Goal: Task Accomplishment & Management: Manage account settings

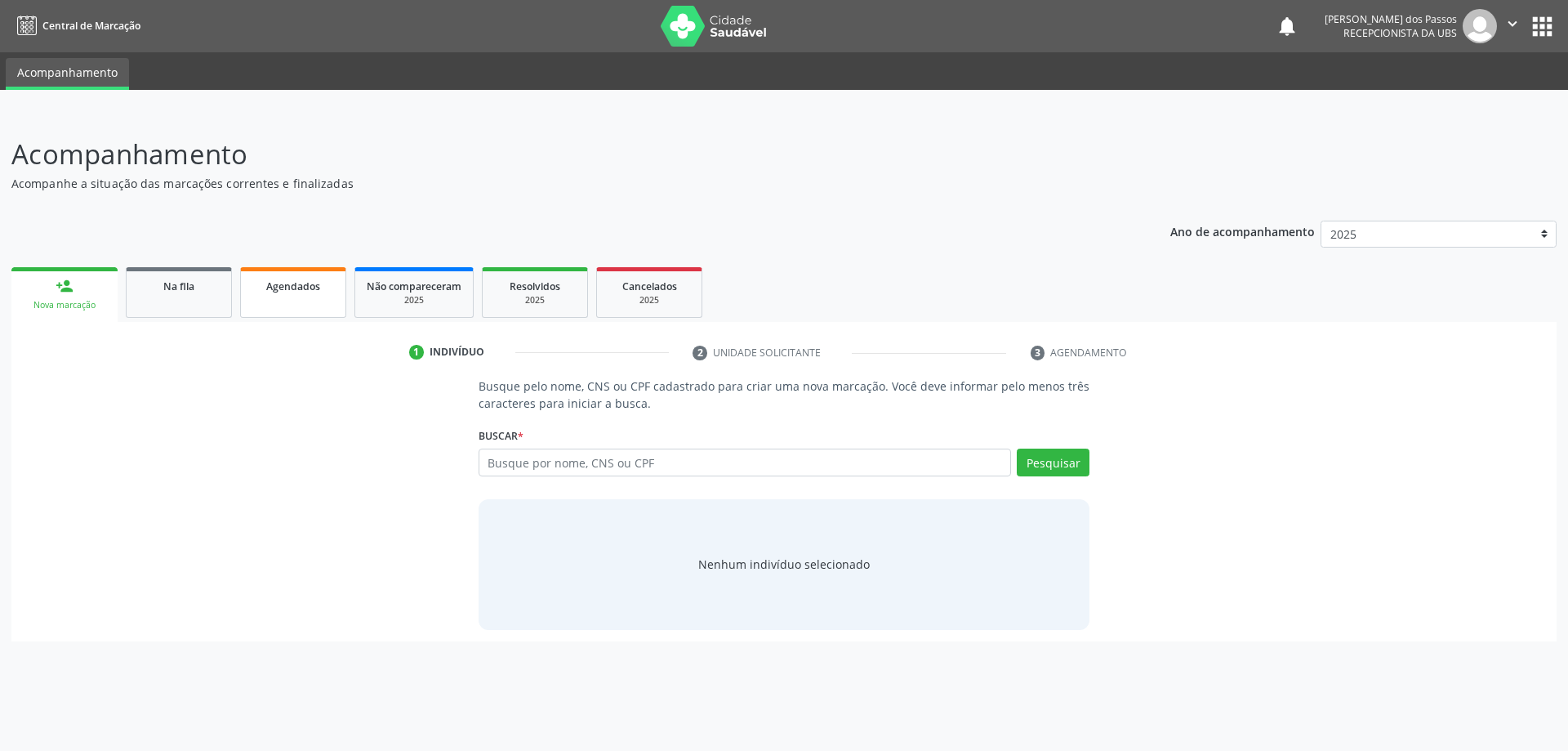
click at [291, 288] on span "Agendados" at bounding box center [293, 287] width 54 height 14
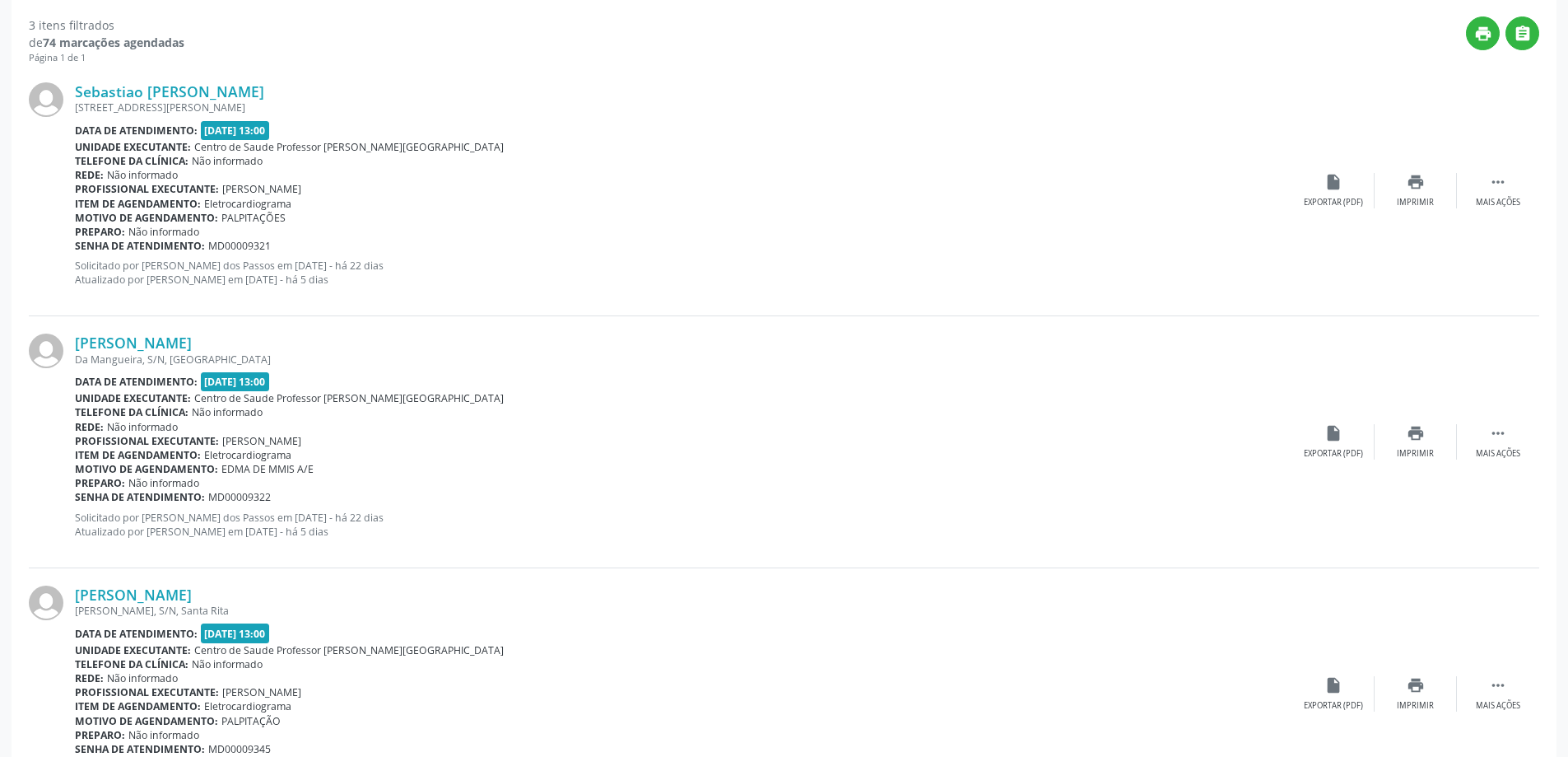
scroll to position [542, 0]
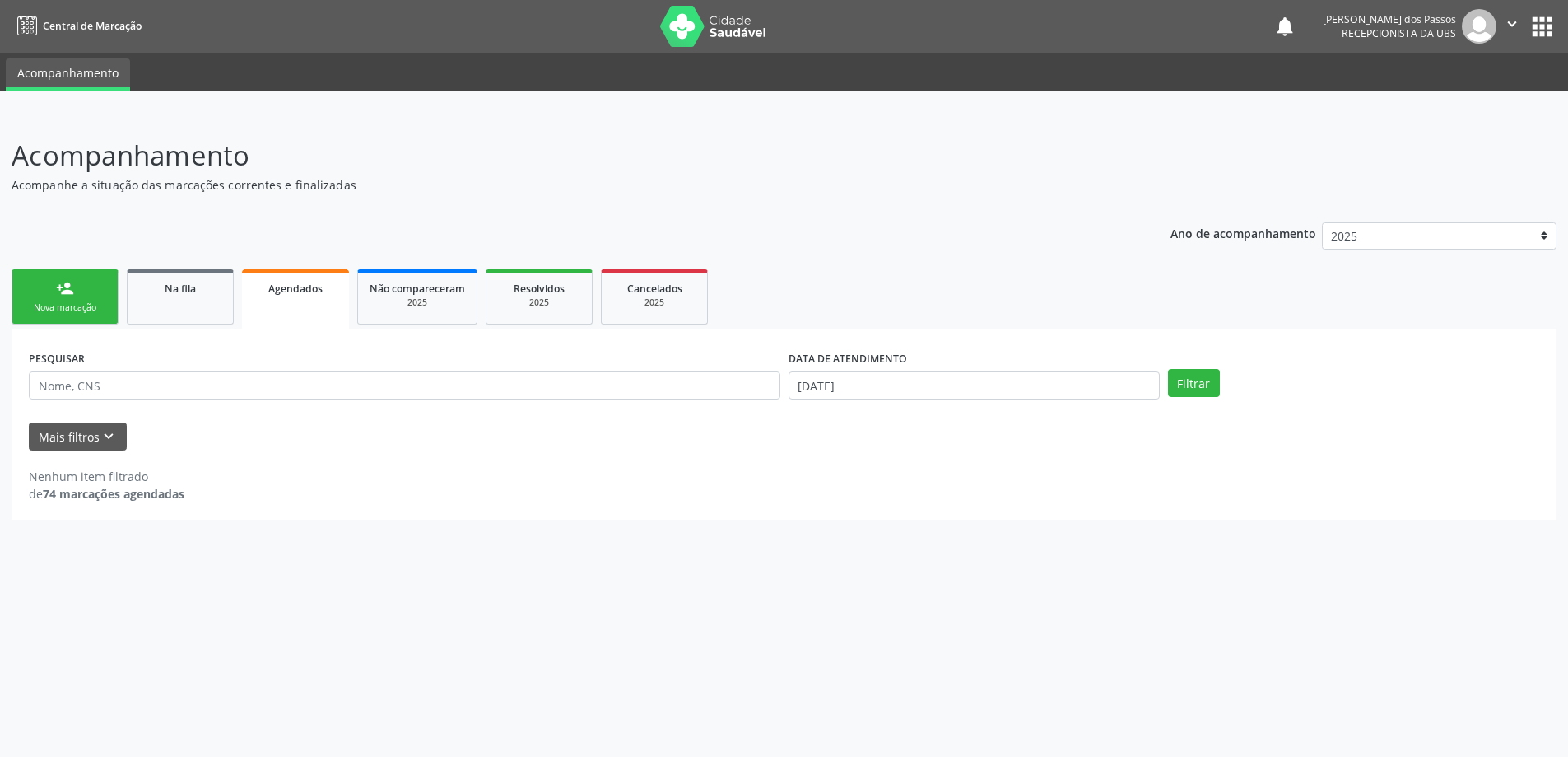
scroll to position [0, 0]
click at [242, 269] on link "Agendados" at bounding box center [295, 299] width 107 height 59
click at [75, 303] on div "Nova marcação" at bounding box center [65, 308] width 82 height 13
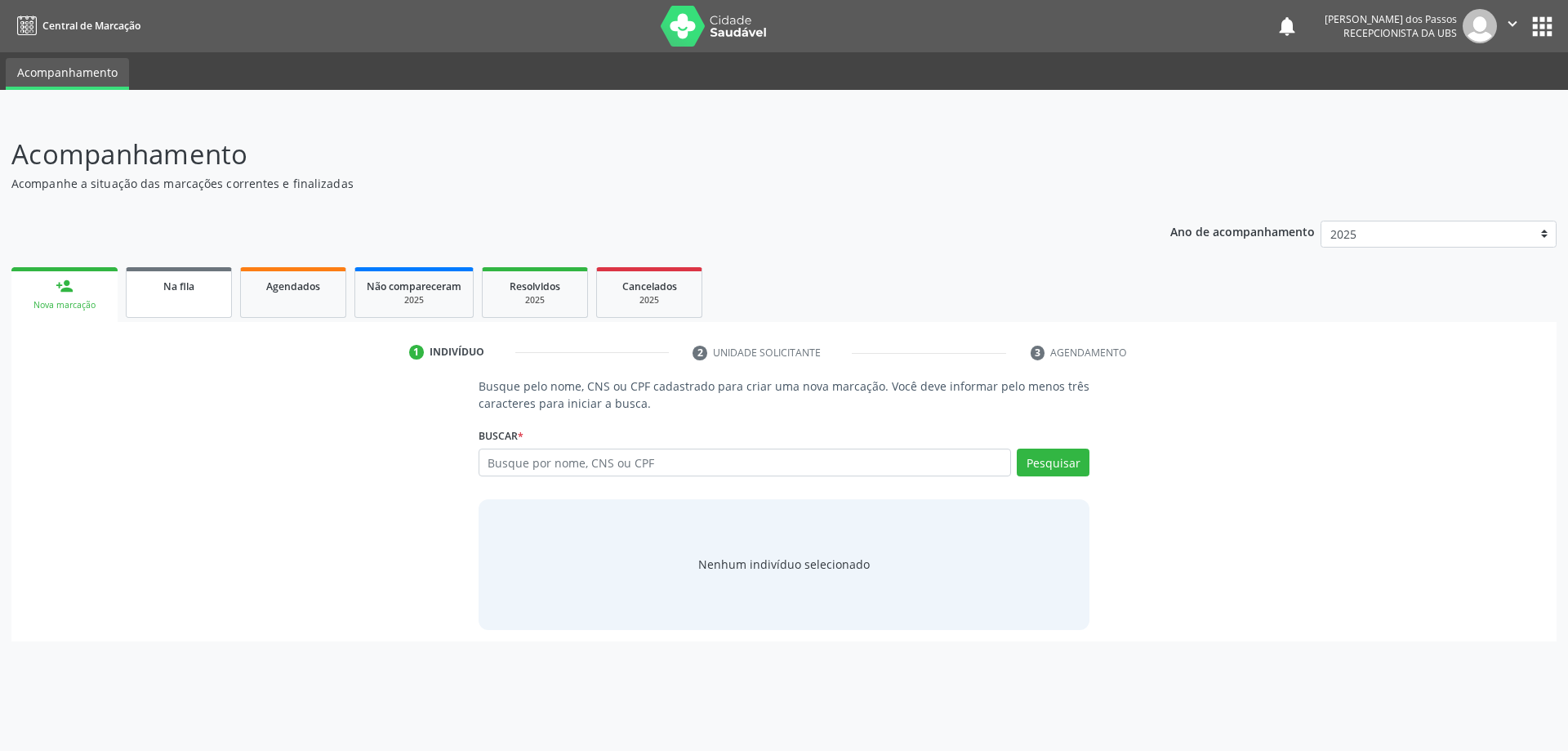
click at [187, 291] on span "Na fila" at bounding box center [179, 287] width 31 height 14
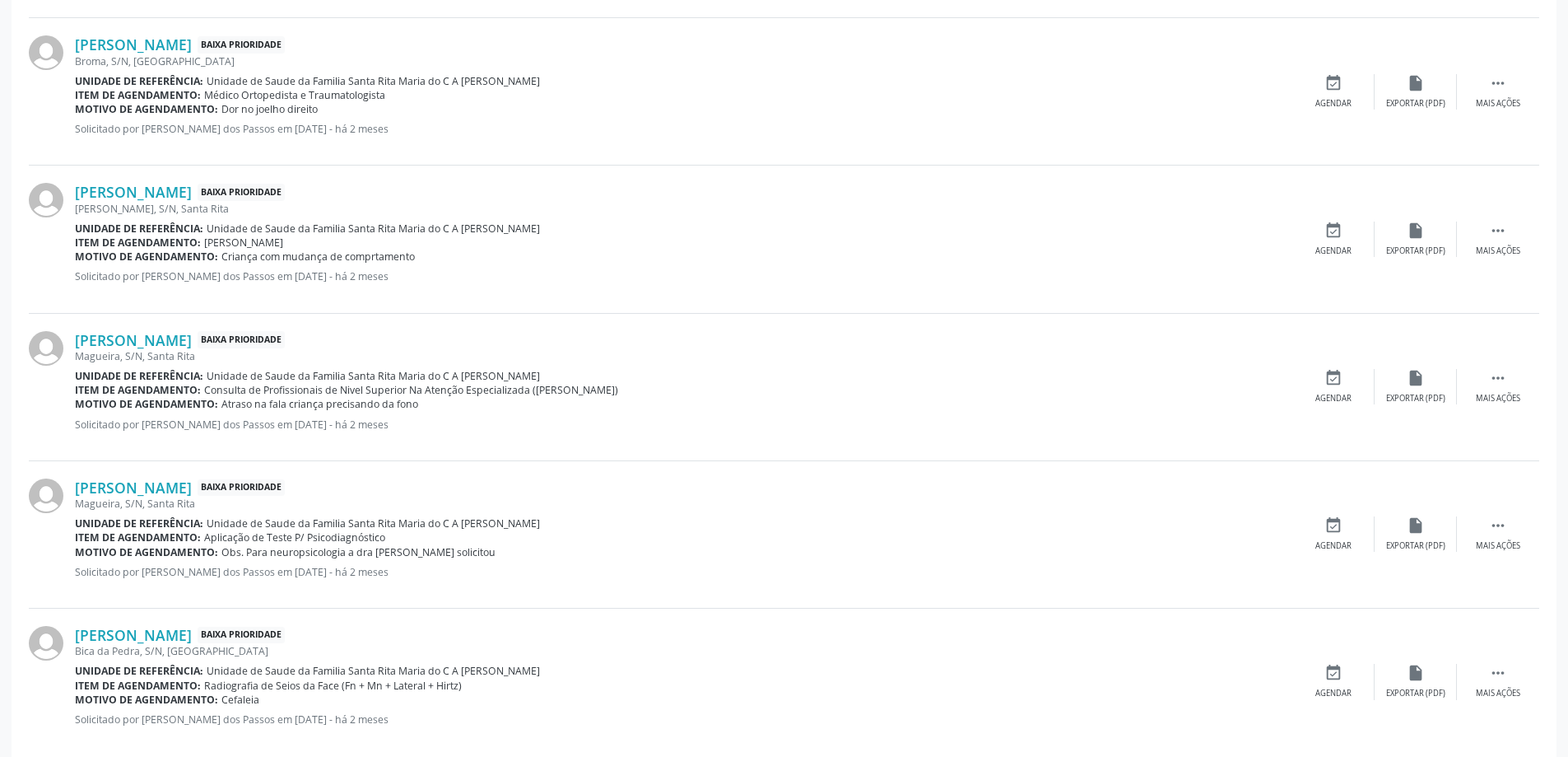
scroll to position [2050, 0]
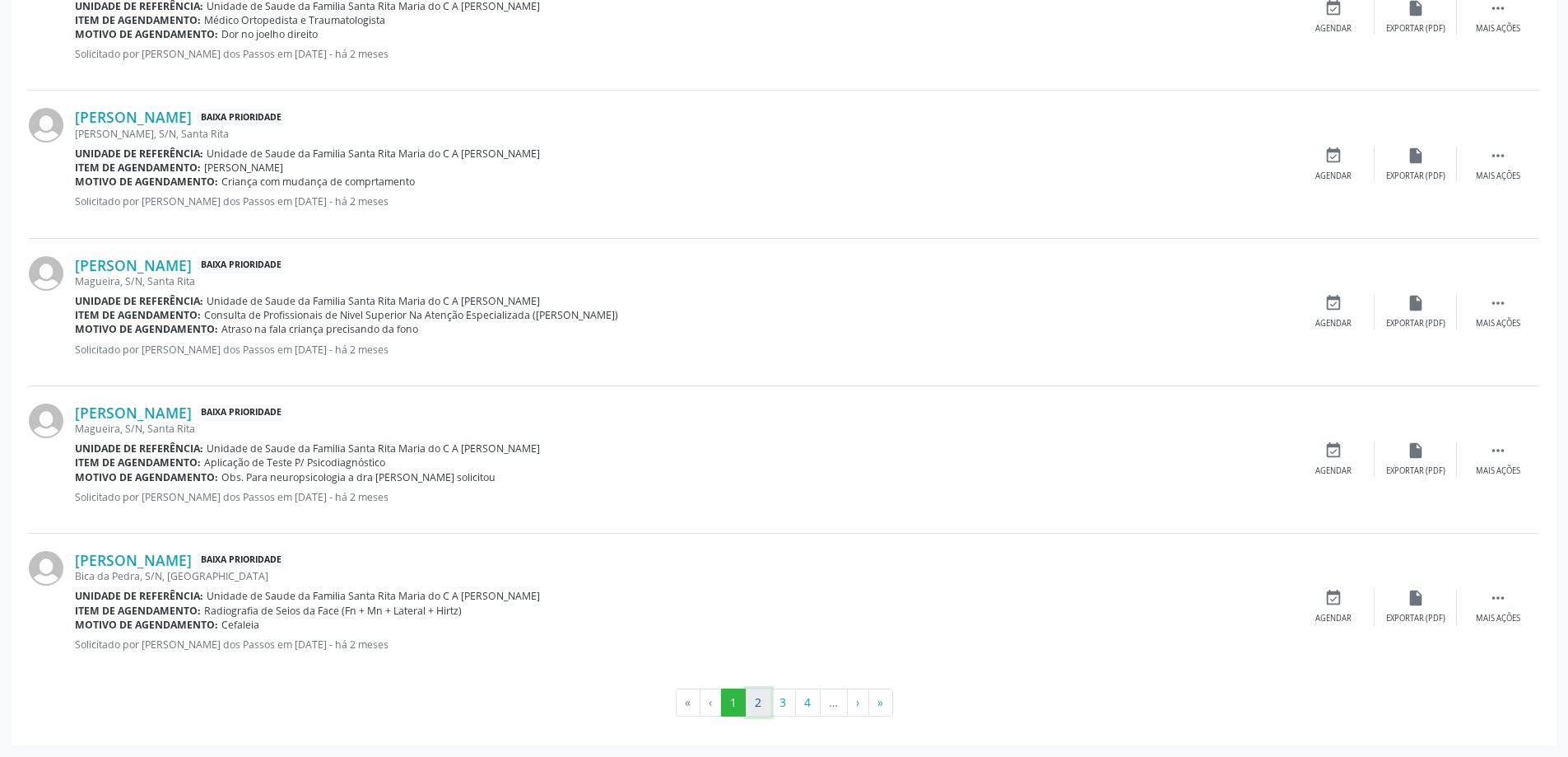
click at [757, 706] on button "2" at bounding box center [758, 701] width 25 height 28
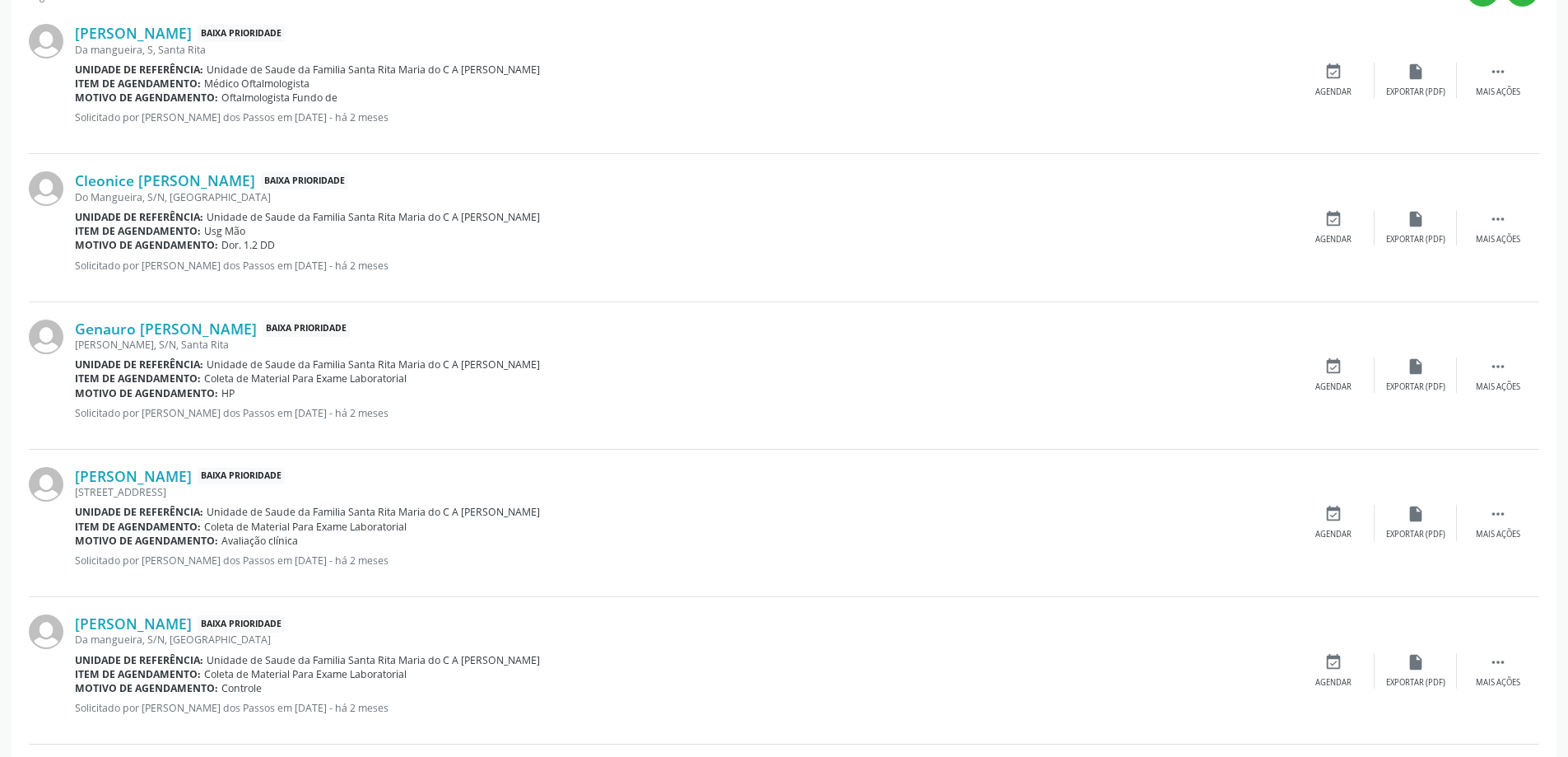
scroll to position [494, 0]
click at [1503, 365] on icon "" at bounding box center [1497, 367] width 18 height 18
click at [1024, 416] on p "Solicitado por [PERSON_NAME] dos Passos em [DATE] - há 2 meses" at bounding box center [560, 413] width 970 height 14
click at [1275, 291] on div "Cleonice [PERSON_NAME] Baixa Prioridade Do Mangueira, S/N, [GEOGRAPHIC_DATA] Un…" at bounding box center [784, 229] width 1510 height 147
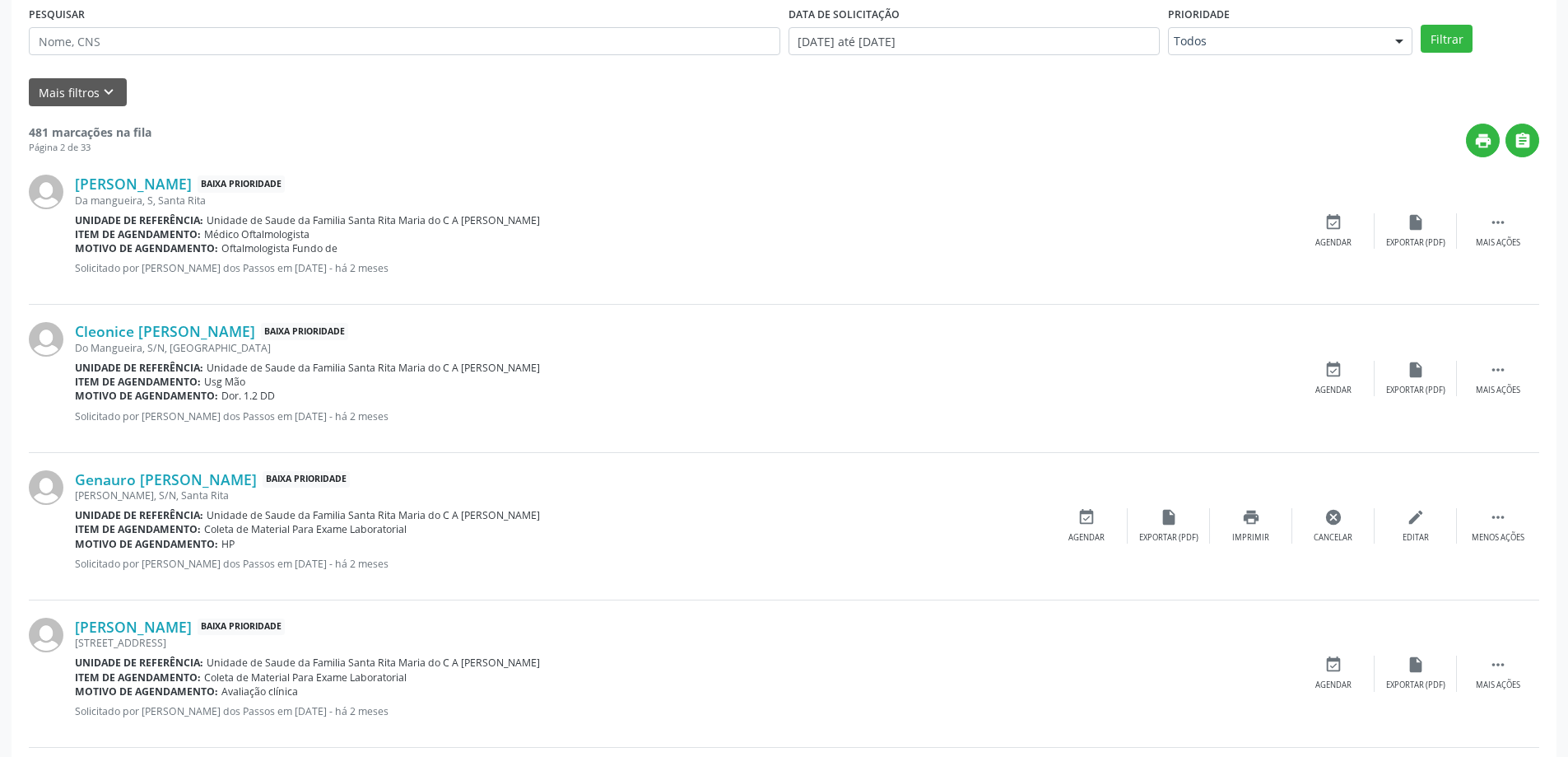
scroll to position [83, 0]
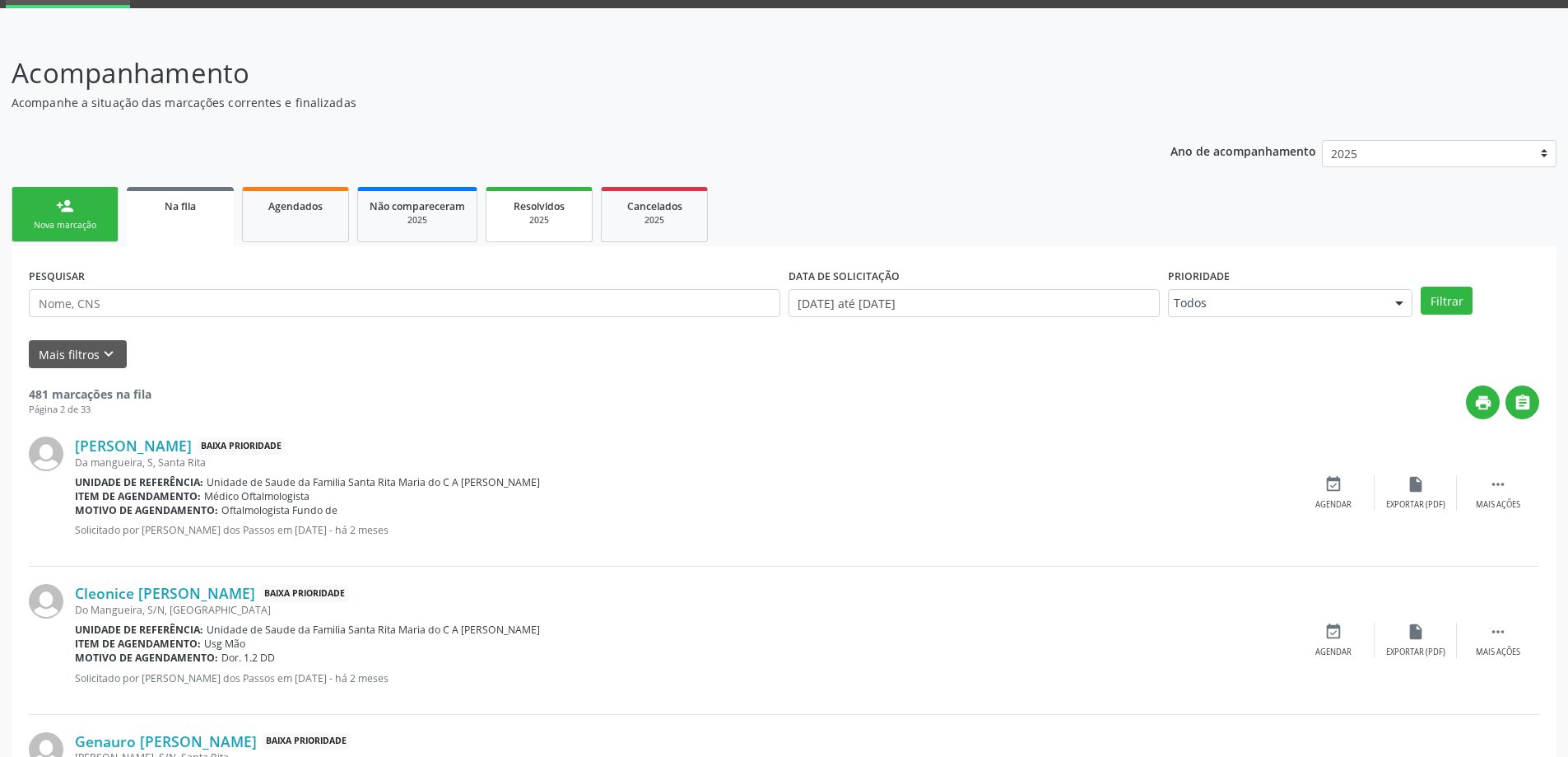
click at [540, 216] on div "2025" at bounding box center [539, 221] width 82 height 13
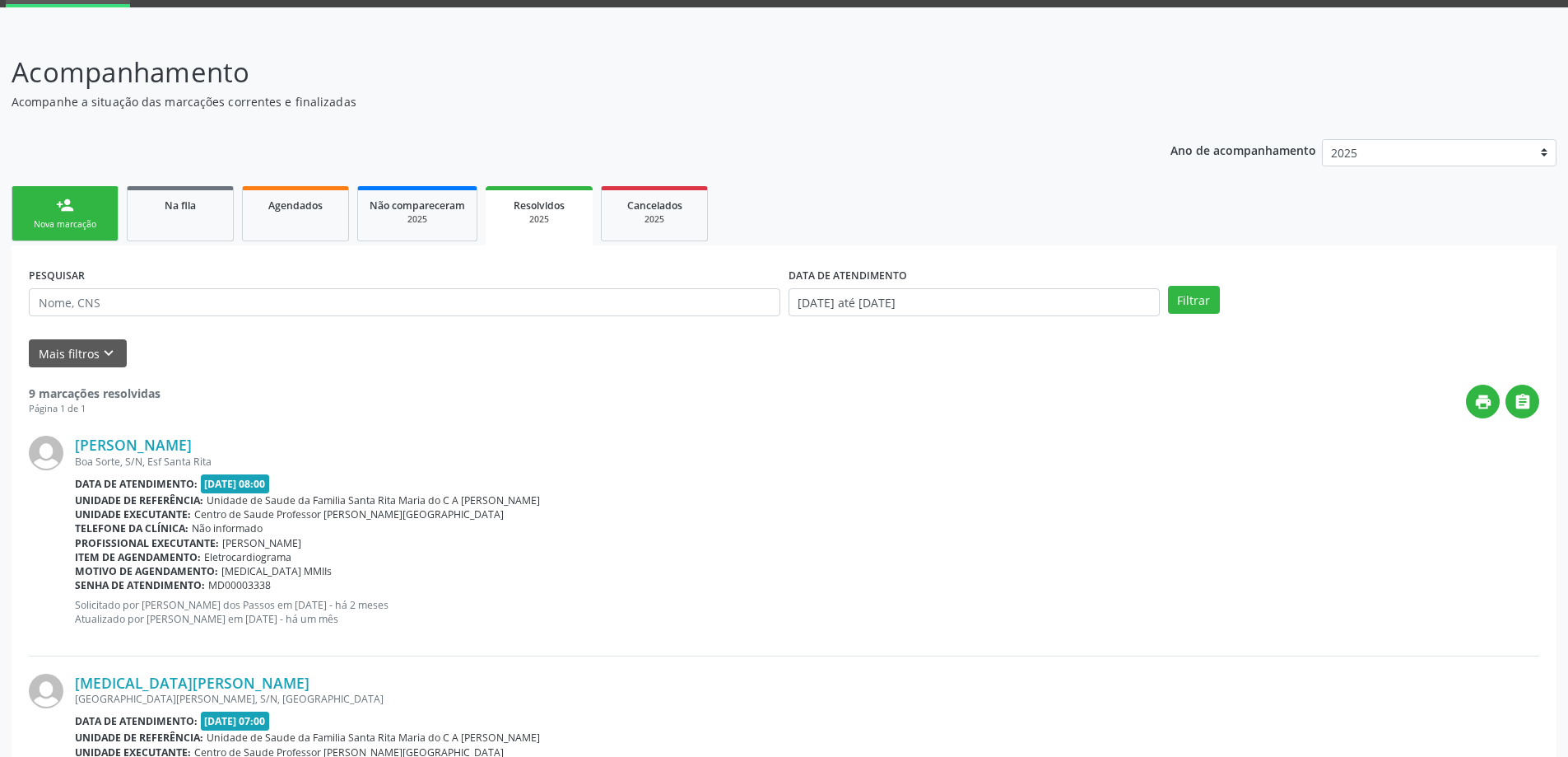
scroll to position [0, 0]
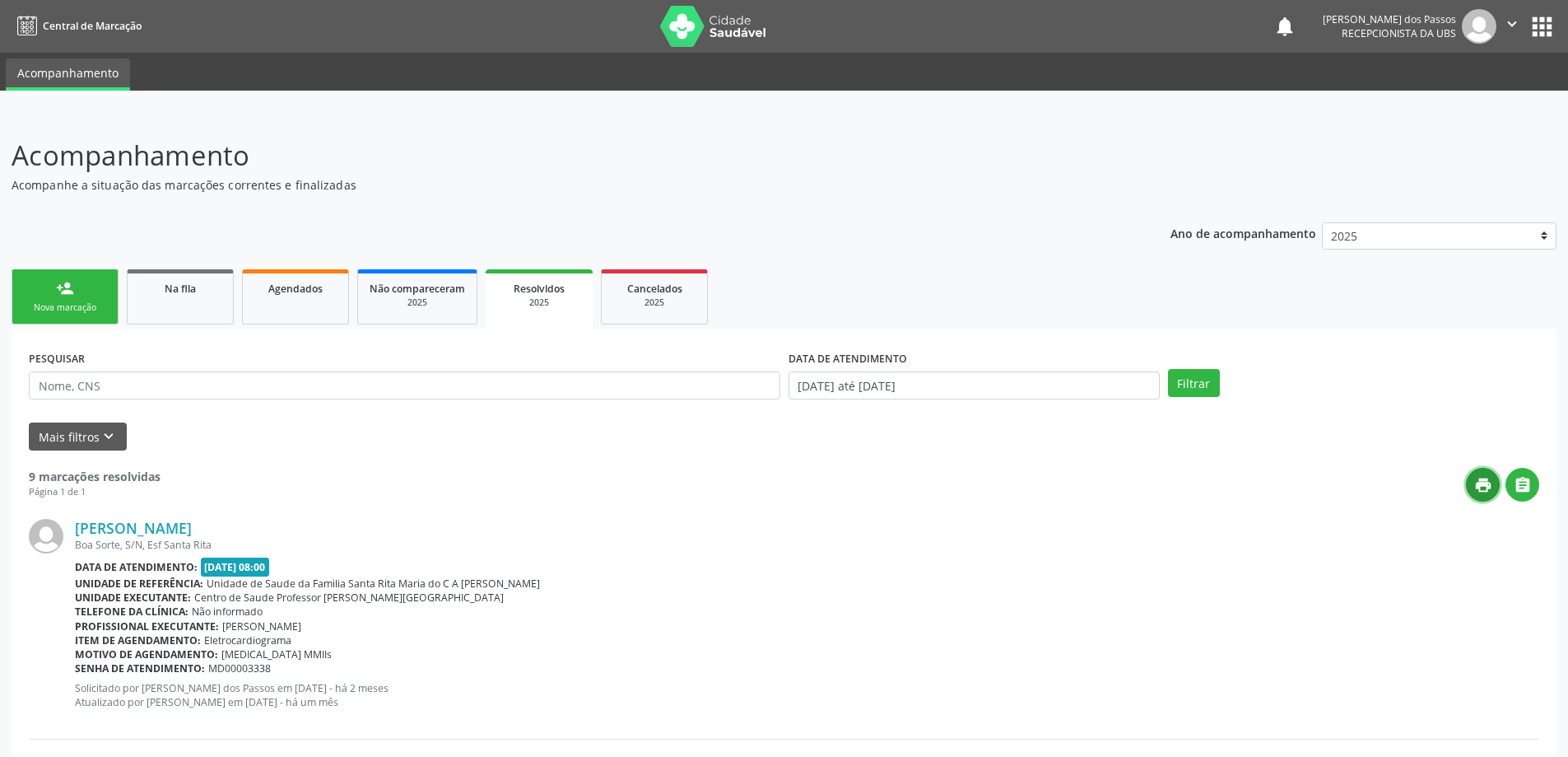
click at [1485, 486] on icon "print" at bounding box center [1483, 485] width 18 height 18
